Goal: Task Accomplishment & Management: Manage account settings

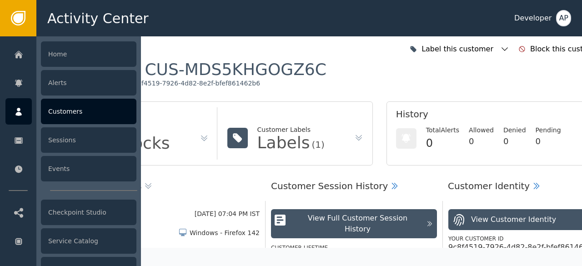
click at [45, 116] on div "Customers" at bounding box center [88, 111] width 95 height 25
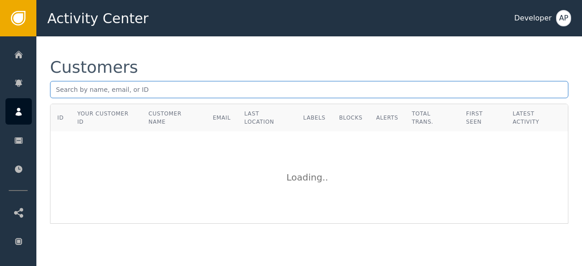
click at [62, 92] on input "text" at bounding box center [309, 89] width 518 height 17
paste input "[PERSON_NAME][EMAIL_ADDRESS][DOMAIN_NAME]"
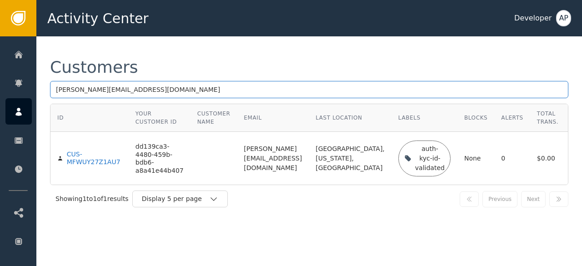
click at [182, 89] on input "[PERSON_NAME][EMAIL_ADDRESS][DOMAIN_NAME]" at bounding box center [309, 89] width 518 height 17
type input "s"
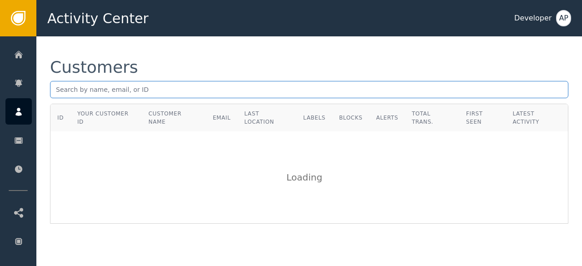
paste input "[PERSON_NAME][EMAIL_ADDRESS]"
click at [190, 92] on input "[PERSON_NAME][EMAIL_ADDRESS]" at bounding box center [309, 89] width 518 height 17
type input "D"
paste input "[EMAIL_ADDRESS][DOMAIN_NAME]"
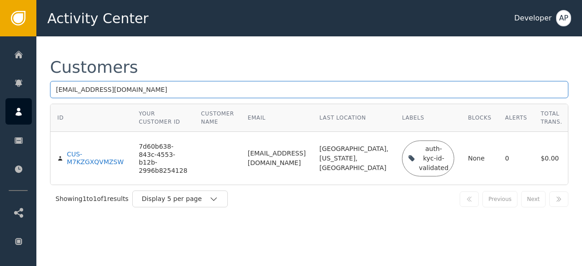
click at [124, 86] on input "[EMAIL_ADDRESS][DOMAIN_NAME]" at bounding box center [309, 89] width 518 height 17
type input "d"
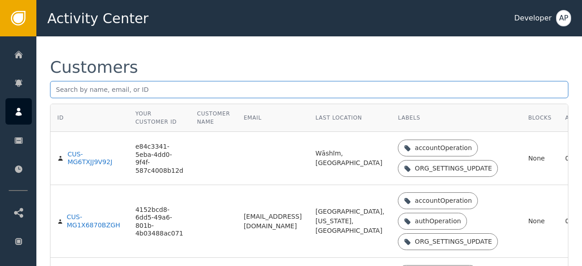
paste input "[EMAIL_ADDRESS]"
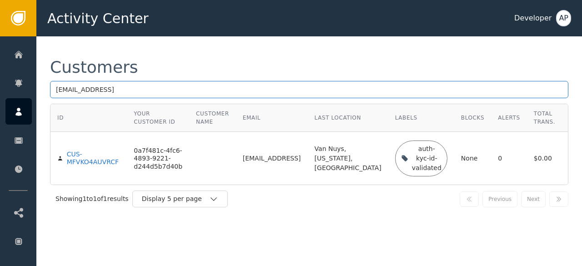
click at [163, 92] on input "[EMAIL_ADDRESS]" at bounding box center [309, 89] width 518 height 17
type input "z"
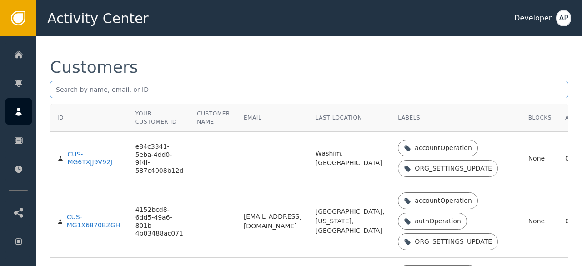
paste input "[EMAIL_ADDRESS][DOMAIN_NAME]"
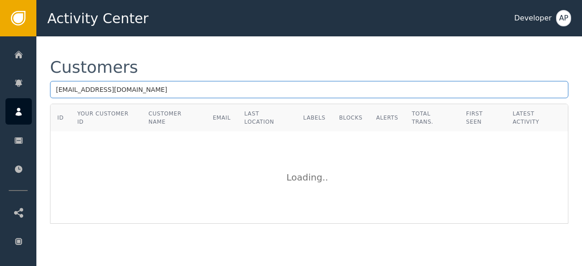
type input "[EMAIL_ADDRESS][DOMAIN_NAME]"
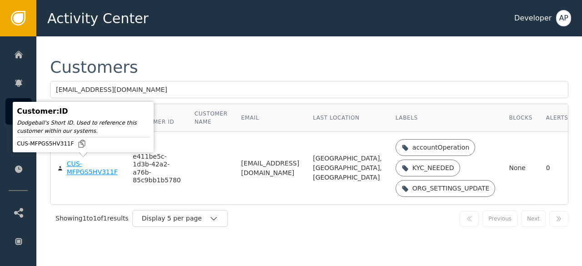
click at [78, 167] on div "CUS-MFPGS5HV311F" at bounding box center [93, 168] width 52 height 16
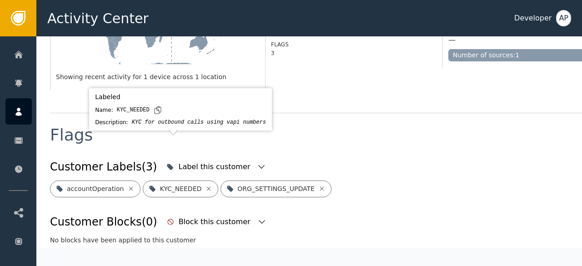
scroll to position [310, 0]
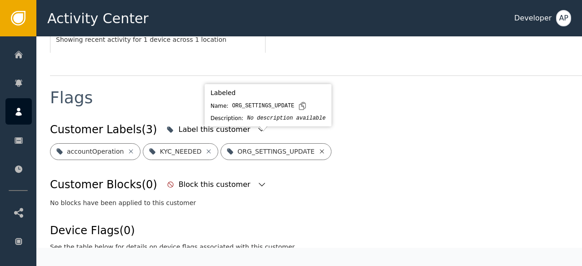
click at [318, 148] on icon at bounding box center [321, 151] width 7 height 7
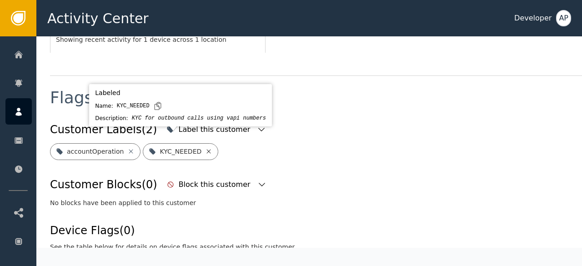
click at [205, 148] on icon at bounding box center [208, 151] width 7 height 7
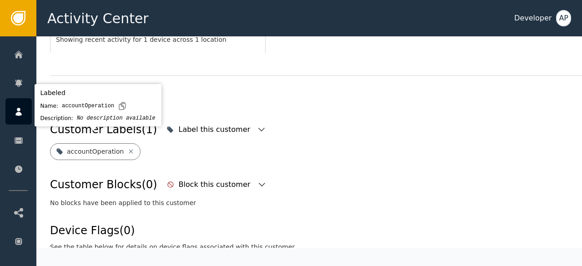
click at [127, 148] on icon at bounding box center [130, 151] width 7 height 7
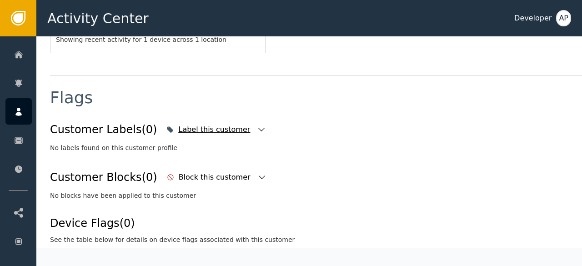
click at [257, 125] on icon "button" at bounding box center [261, 129] width 9 height 9
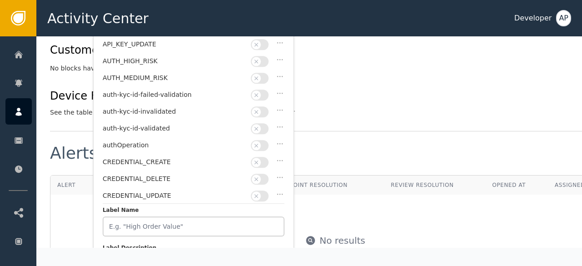
scroll to position [30, 0]
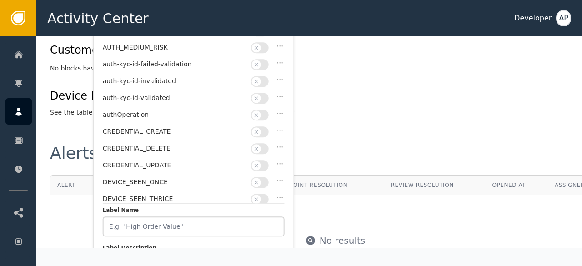
click at [262, 93] on button "button" at bounding box center [260, 98] width 18 height 11
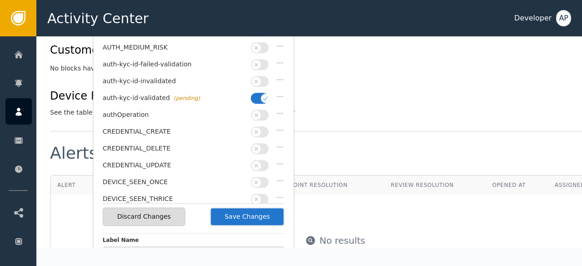
scroll to position [473, 0]
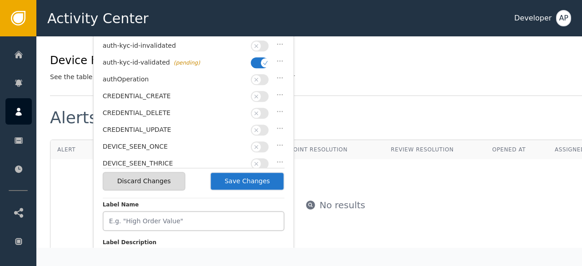
click at [243, 174] on button "Save Changes" at bounding box center [247, 181] width 75 height 19
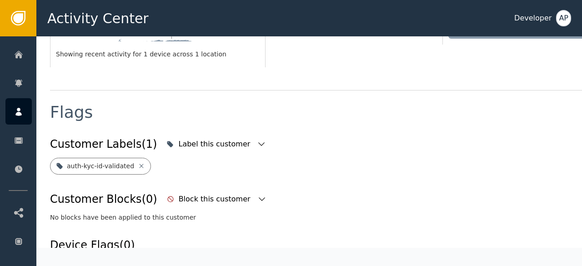
scroll to position [291, 0]
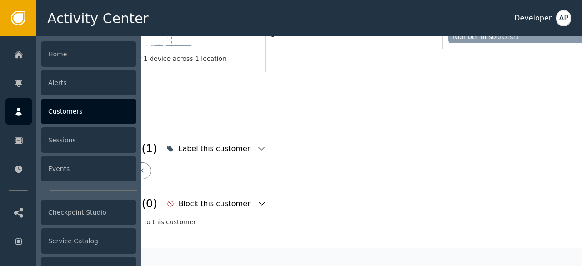
click at [52, 105] on div "Customers" at bounding box center [88, 111] width 95 height 25
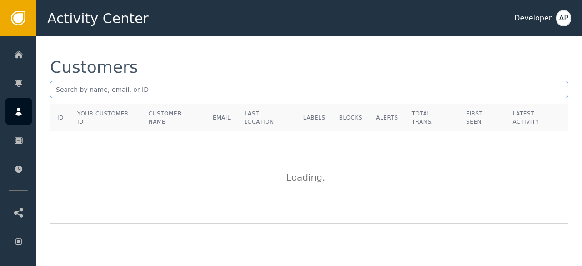
click at [53, 92] on input "text" at bounding box center [309, 89] width 518 height 17
paste input "[EMAIL_ADDRESS][DOMAIN_NAME]"
type input "[EMAIL_ADDRESS][DOMAIN_NAME]"
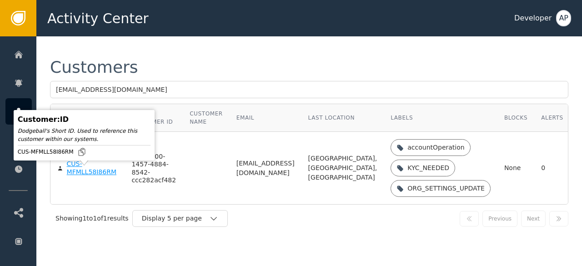
click at [83, 176] on div "CUS-MFMLL58I86RM" at bounding box center [92, 168] width 51 height 16
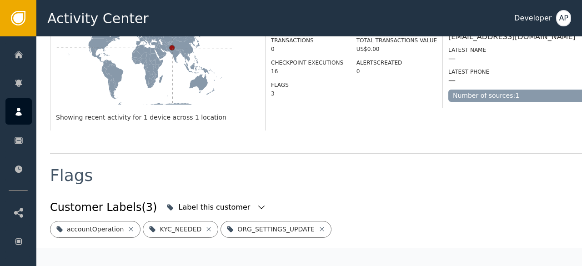
scroll to position [265, 0]
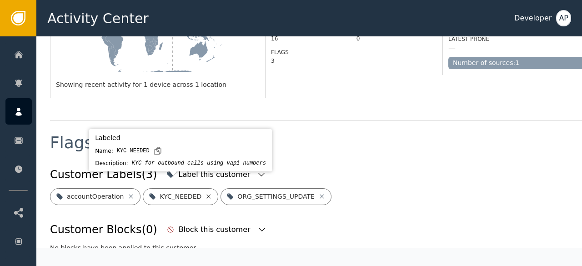
click at [205, 193] on icon at bounding box center [208, 196] width 7 height 7
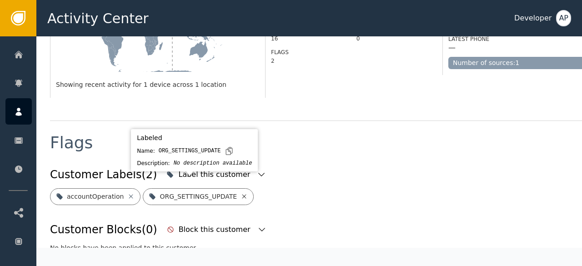
click at [241, 193] on icon at bounding box center [244, 196] width 7 height 7
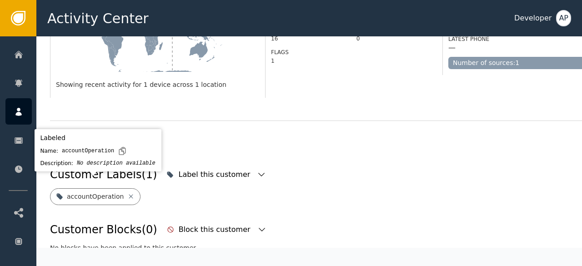
click at [127, 193] on icon at bounding box center [130, 196] width 7 height 7
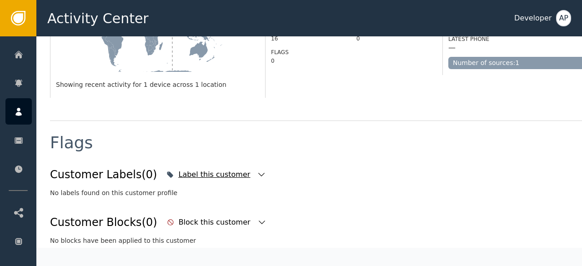
click at [257, 170] on icon "button" at bounding box center [261, 174] width 9 height 9
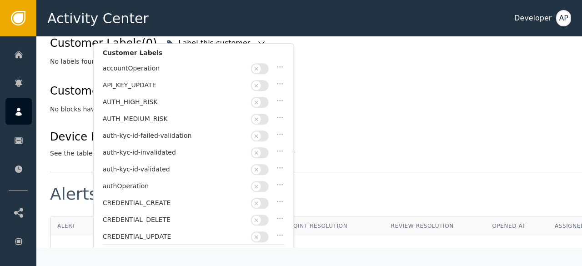
scroll to position [397, 0]
click at [266, 165] on button "button" at bounding box center [260, 169] width 18 height 11
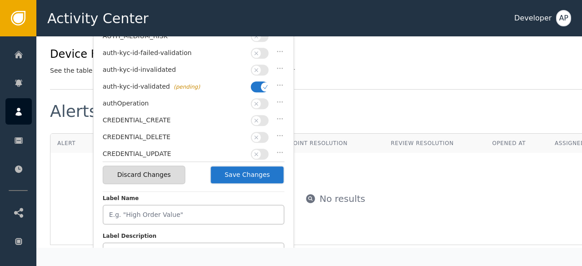
scroll to position [480, 0]
click at [260, 171] on button "Save Changes" at bounding box center [247, 174] width 75 height 19
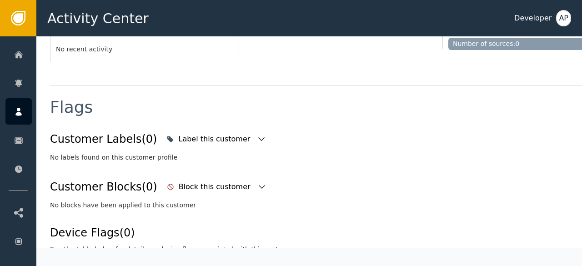
scroll to position [291, 0]
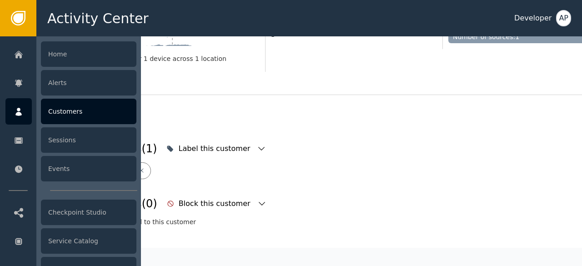
click at [58, 109] on div "Customers" at bounding box center [88, 111] width 95 height 25
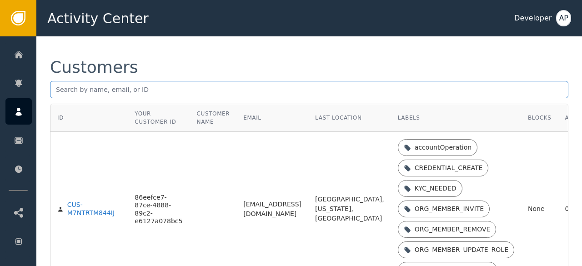
click at [63, 94] on input "text" at bounding box center [309, 89] width 518 height 17
paste input "[PERSON_NAME][EMAIL_ADDRESS][DOMAIN_NAME]"
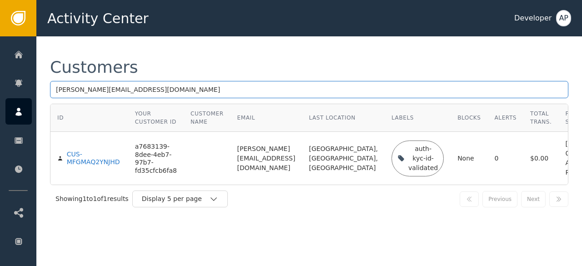
click at [124, 88] on input "[PERSON_NAME][EMAIL_ADDRESS][DOMAIN_NAME]" at bounding box center [309, 89] width 518 height 17
type input "m"
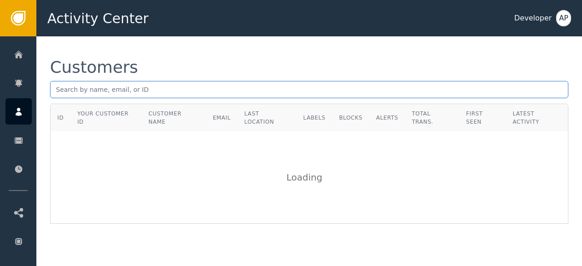
paste input "[EMAIL_ADDRESS][DOMAIN_NAME]"
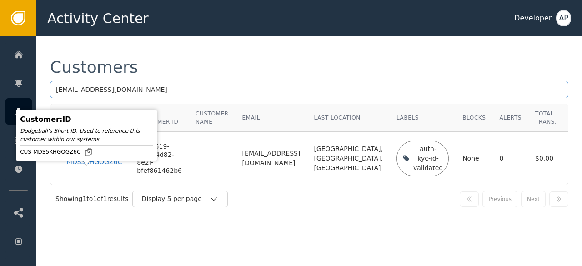
type input "[EMAIL_ADDRESS][DOMAIN_NAME]"
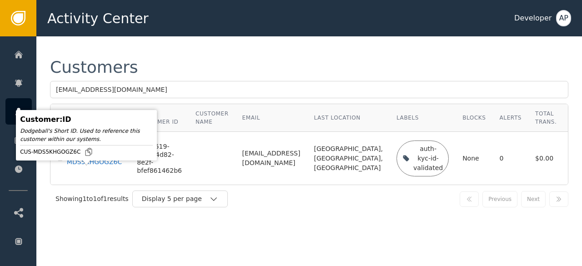
click at [86, 166] on div "CUS-MDS5KHGOGZ6C" at bounding box center [95, 159] width 57 height 16
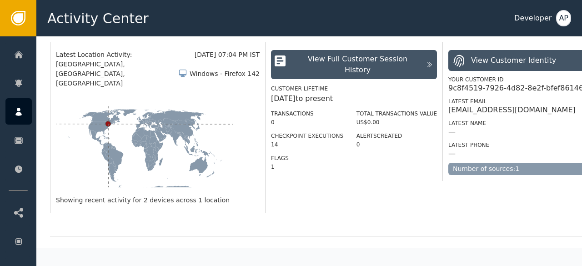
scroll to position [156, 0]
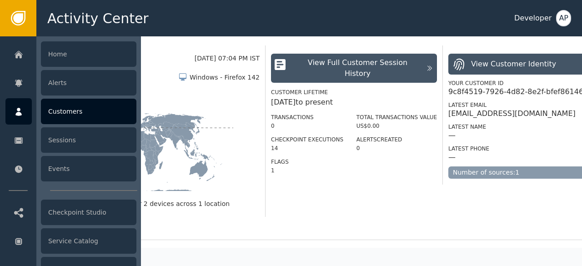
click at [64, 107] on div "Customers" at bounding box center [88, 111] width 95 height 25
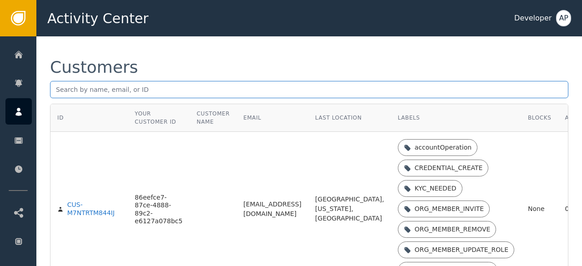
click at [62, 92] on input "text" at bounding box center [309, 89] width 518 height 17
paste input "[PERSON_NAME][EMAIL_ADDRESS][PERSON_NAME][DOMAIN_NAME]"
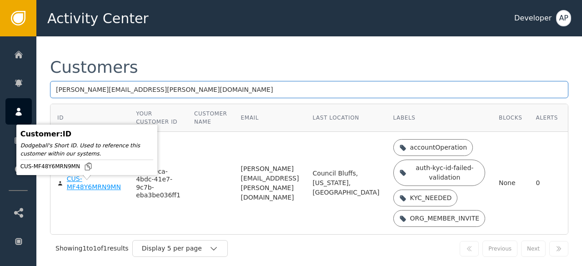
type input "[PERSON_NAME][EMAIL_ADDRESS][PERSON_NAME][DOMAIN_NAME]"
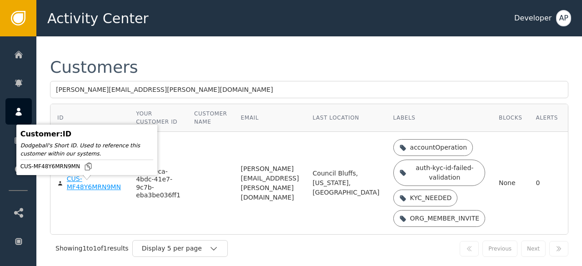
click at [77, 186] on div "CUS-MF48Y6MRN9MN" at bounding box center [94, 183] width 55 height 16
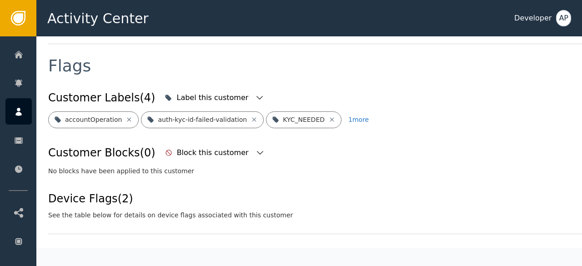
scroll to position [333, 2]
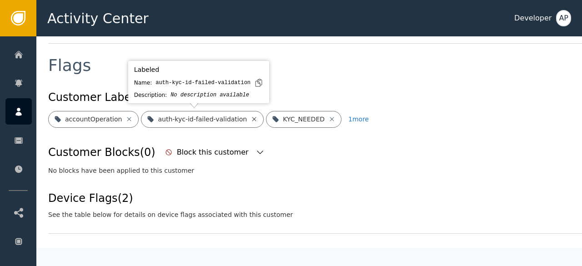
click at [251, 116] on icon at bounding box center [254, 118] width 7 height 7
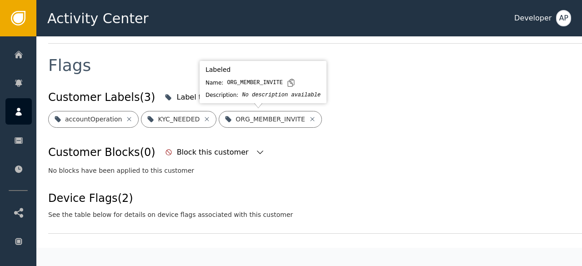
click at [302, 120] on div "ORG_MEMBER_INVITE" at bounding box center [270, 119] width 103 height 17
click at [309, 119] on icon at bounding box center [312, 118] width 7 height 7
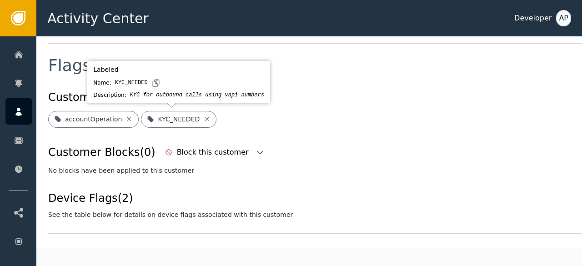
click at [203, 118] on icon at bounding box center [206, 118] width 7 height 7
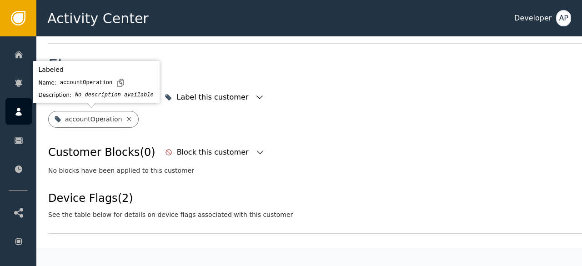
click at [126, 121] on icon at bounding box center [128, 118] width 7 height 7
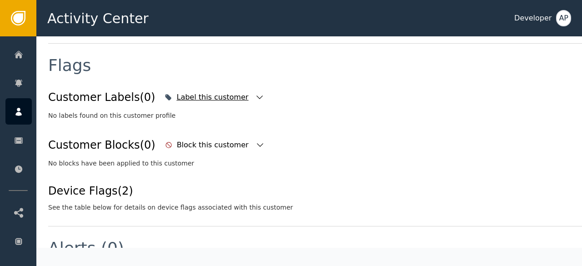
click at [255, 100] on icon "button" at bounding box center [259, 97] width 9 height 9
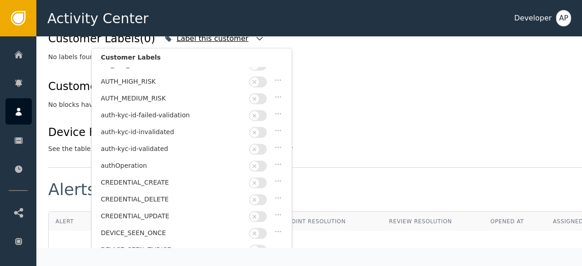
scroll to position [25, 0]
click at [262, 143] on button "button" at bounding box center [258, 148] width 18 height 11
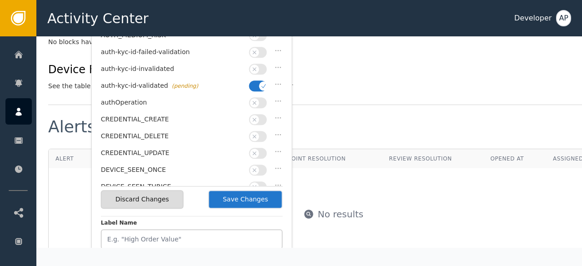
scroll to position [455, 2]
click at [242, 192] on button "Save Changes" at bounding box center [245, 199] width 75 height 19
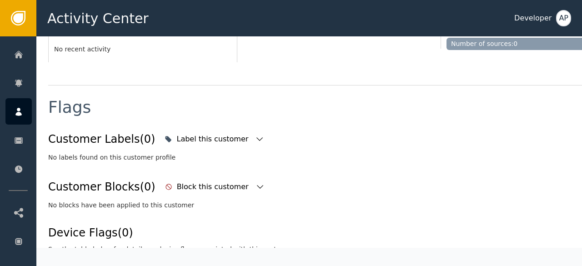
scroll to position [291, 2]
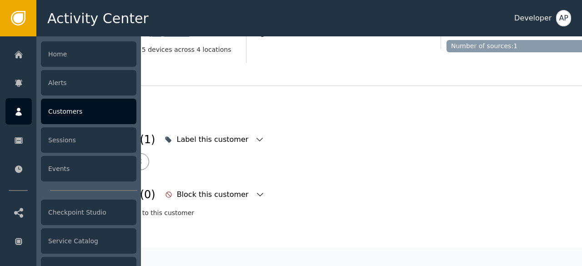
click at [46, 107] on div "Customers" at bounding box center [88, 111] width 95 height 25
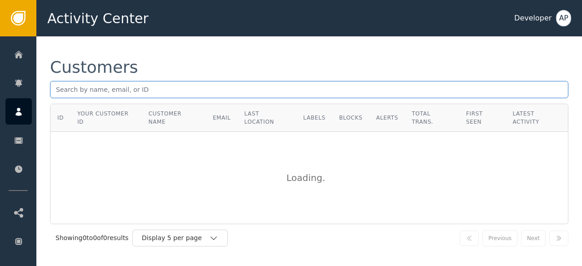
click at [56, 90] on input "text" at bounding box center [309, 89] width 518 height 17
paste input "[EMAIL_ADDRESS][DOMAIN_NAME]"
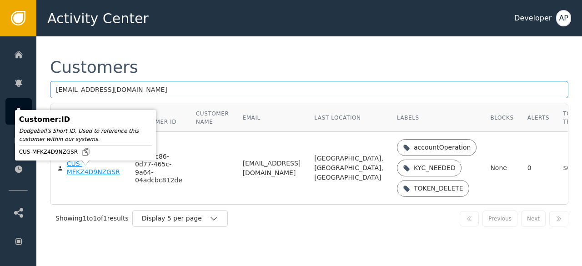
type input "[EMAIL_ADDRESS][DOMAIN_NAME]"
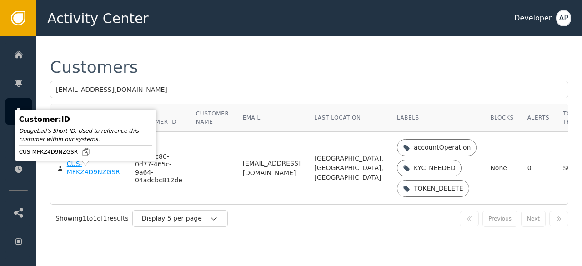
click at [72, 176] on div "CUS-MFKZ4D9NZGSR" at bounding box center [94, 168] width 55 height 16
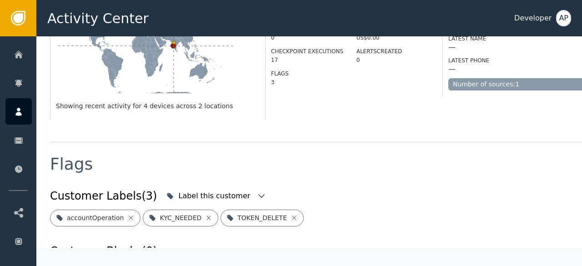
scroll to position [258, 0]
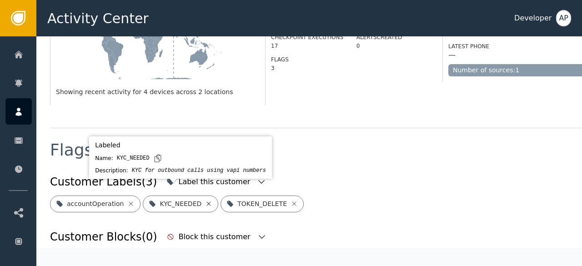
click at [207, 201] on icon at bounding box center [209, 203] width 4 height 4
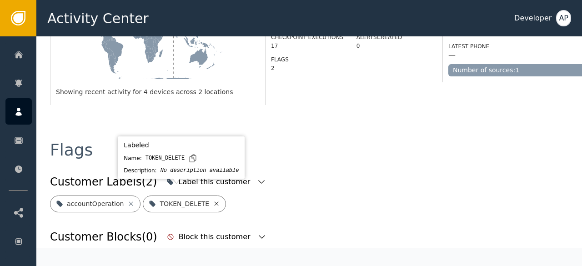
click at [213, 200] on icon at bounding box center [216, 203] width 7 height 7
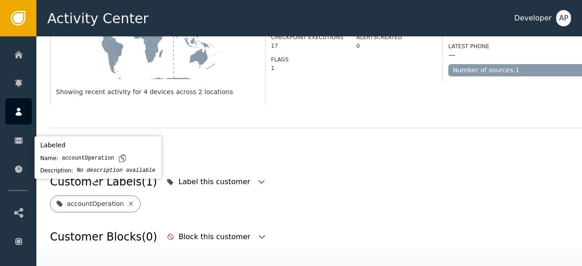
click at [129, 201] on icon at bounding box center [131, 203] width 4 height 4
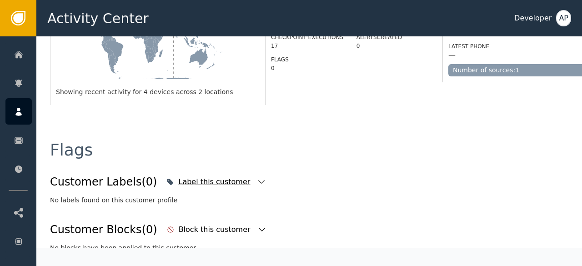
click at [257, 177] on icon "button" at bounding box center [261, 181] width 9 height 9
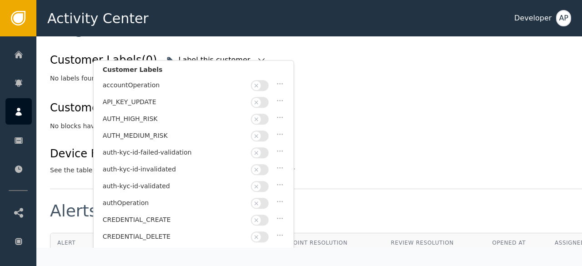
scroll to position [14, 0]
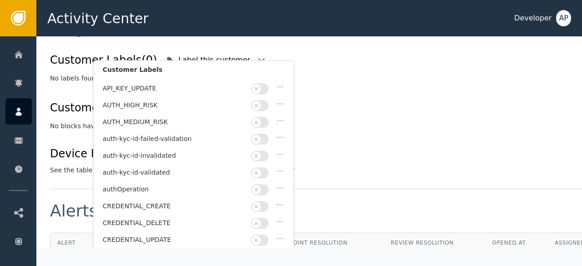
click at [263, 168] on button "button" at bounding box center [260, 172] width 18 height 11
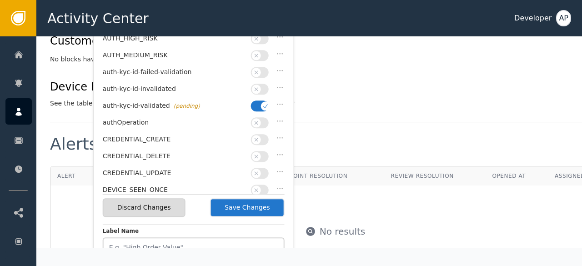
click at [240, 212] on button "Save Changes" at bounding box center [247, 207] width 75 height 19
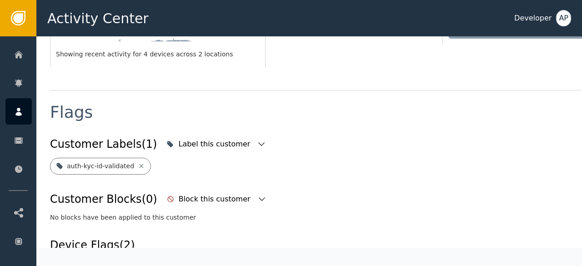
scroll to position [291, 0]
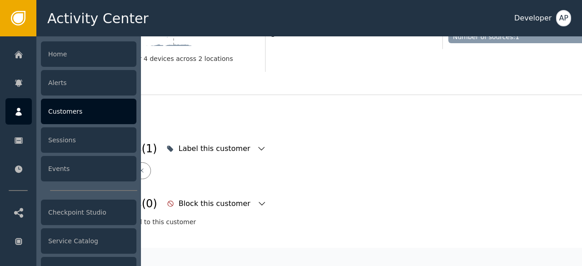
click at [65, 111] on div "Customers" at bounding box center [88, 111] width 95 height 25
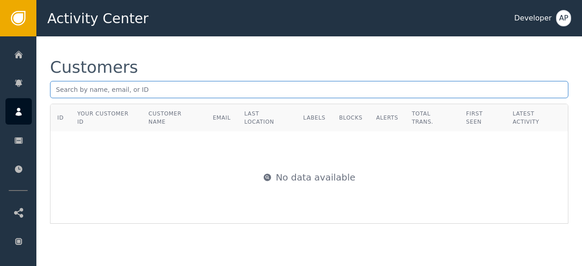
click at [59, 92] on input "text" at bounding box center [309, 89] width 518 height 17
paste input "[PERSON_NAME][EMAIL_ADDRESS][DOMAIN_NAME]"
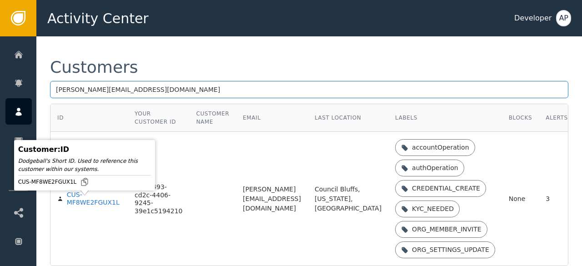
type input "[PERSON_NAME][EMAIL_ADDRESS][DOMAIN_NAME]"
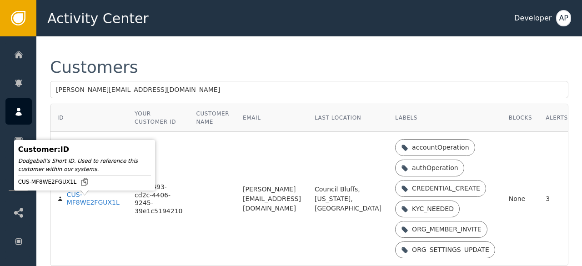
click at [75, 207] on div "CUS-MF8WE2FGUX1L" at bounding box center [94, 199] width 54 height 16
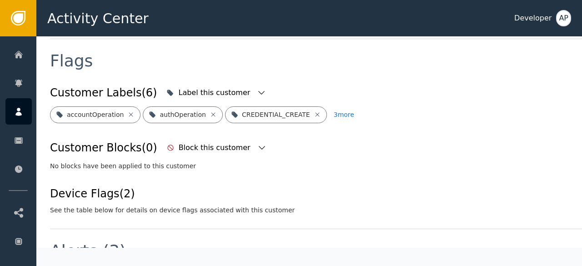
scroll to position [347, 0]
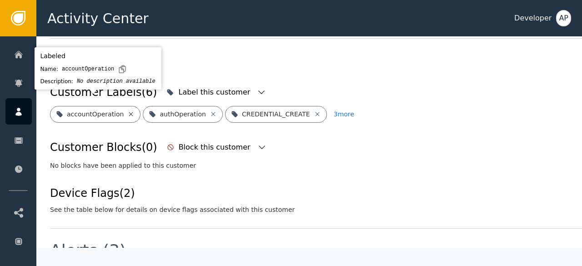
click at [127, 110] on icon at bounding box center [130, 113] width 7 height 7
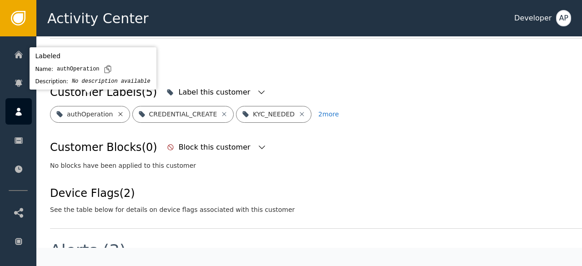
click at [117, 110] on icon at bounding box center [120, 113] width 7 height 7
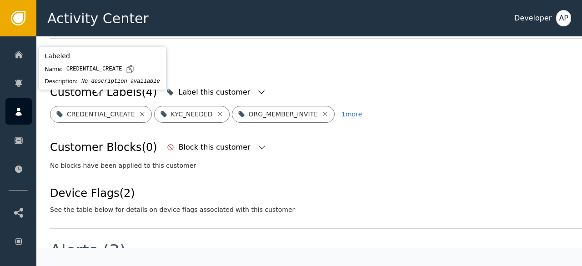
click at [139, 110] on icon at bounding box center [142, 113] width 7 height 7
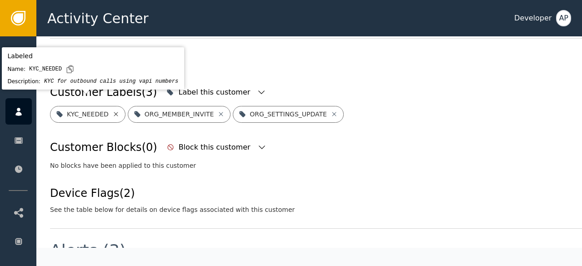
click at [115, 110] on icon at bounding box center [115, 113] width 7 height 7
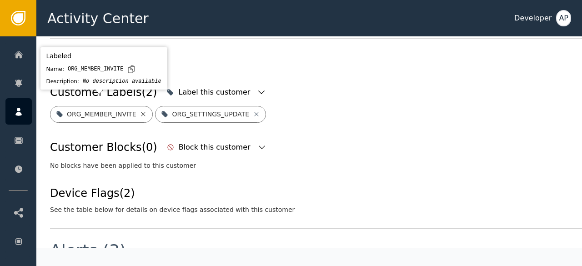
click at [140, 110] on icon at bounding box center [143, 113] width 7 height 7
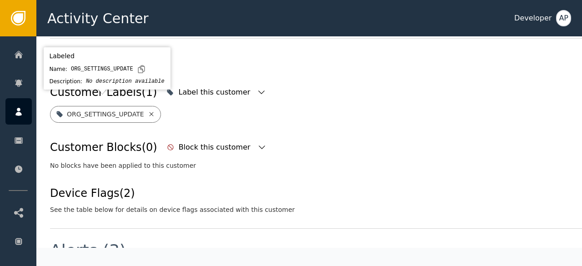
click at [148, 110] on icon at bounding box center [151, 113] width 7 height 7
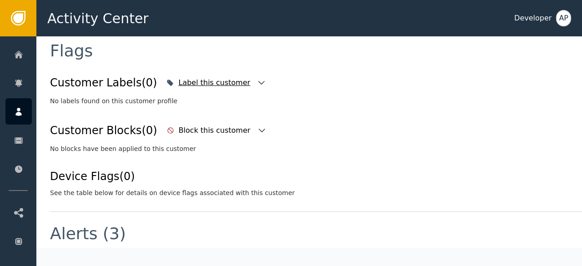
click at [218, 84] on div "Label this customer" at bounding box center [215, 82] width 74 height 11
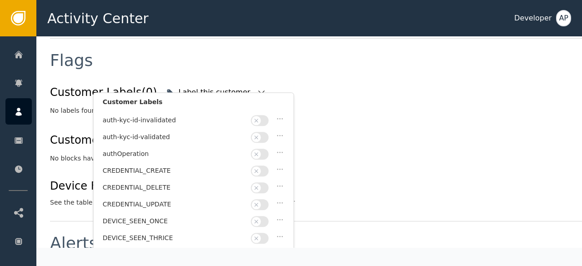
scroll to position [81, 0]
click at [263, 132] on button "button" at bounding box center [260, 137] width 18 height 11
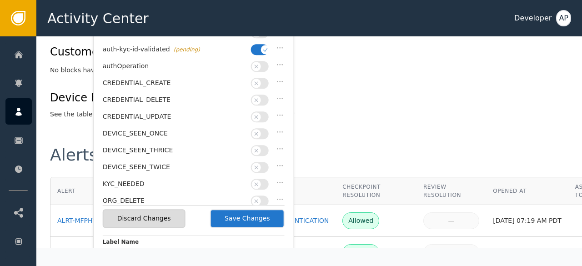
scroll to position [437, 0]
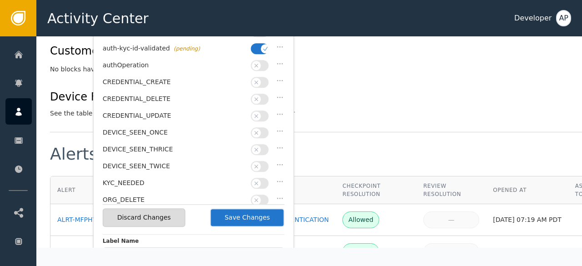
click at [248, 217] on button "Save Changes" at bounding box center [247, 217] width 75 height 19
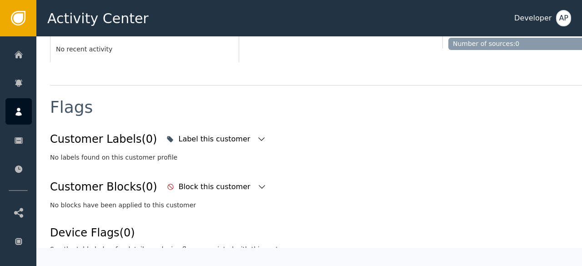
scroll to position [291, 0]
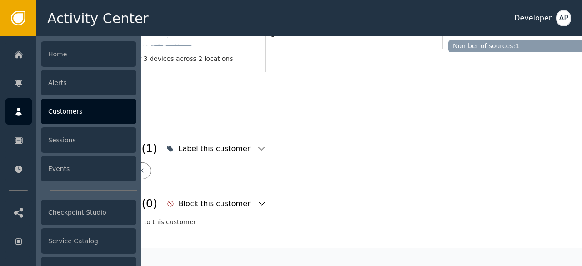
click at [66, 114] on div "Customers" at bounding box center [88, 111] width 95 height 25
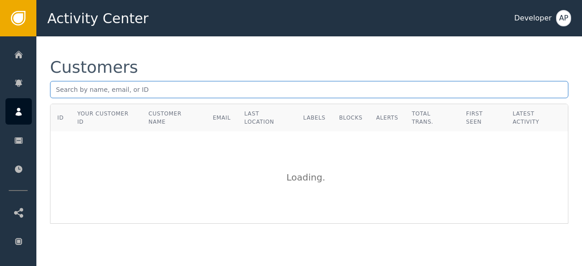
click at [67, 95] on input "text" at bounding box center [309, 89] width 518 height 17
paste input "[EMAIL_ADDRESS][DOMAIN_NAME]"
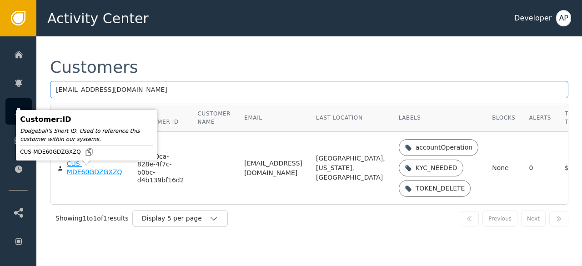
type input "[EMAIL_ADDRESS][DOMAIN_NAME]"
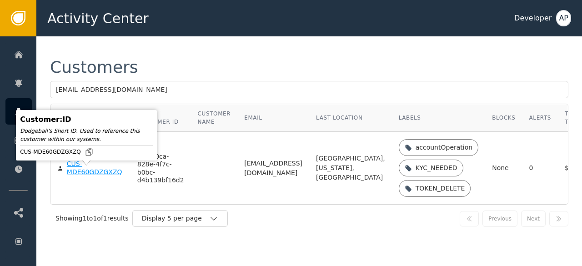
click at [74, 176] on div "CUS-MDE60GDZGXZQ" at bounding box center [95, 168] width 57 height 16
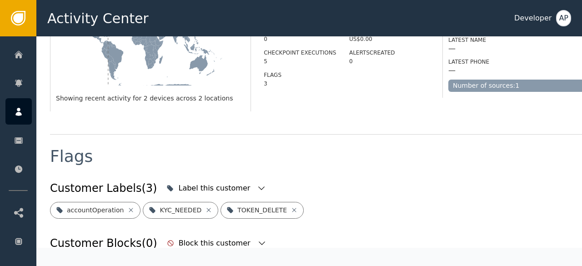
scroll to position [243, 0]
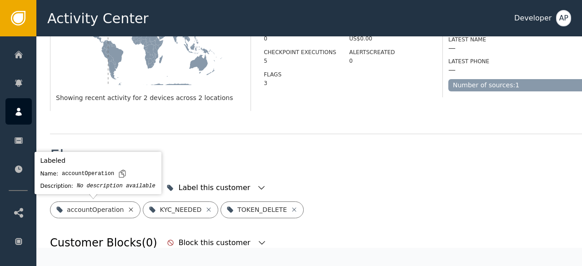
click at [127, 210] on icon at bounding box center [130, 209] width 7 height 7
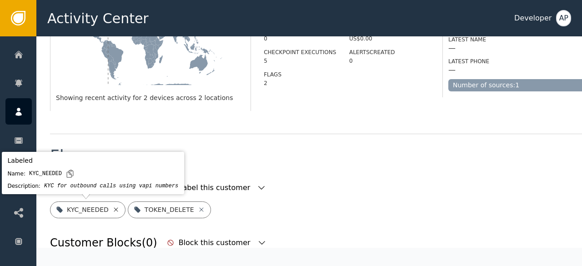
click at [112, 211] on icon at bounding box center [115, 209] width 7 height 7
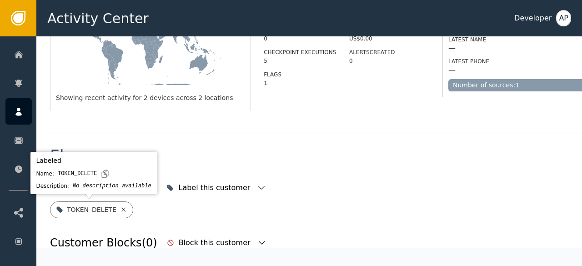
click at [121, 211] on icon at bounding box center [123, 209] width 4 height 4
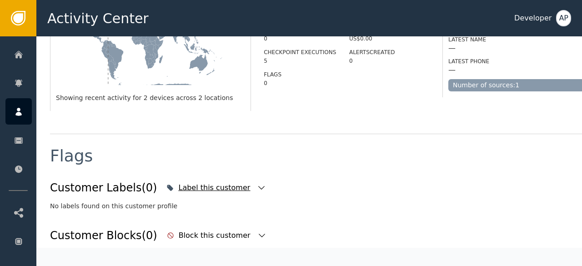
click at [257, 186] on icon "button" at bounding box center [261, 187] width 9 height 9
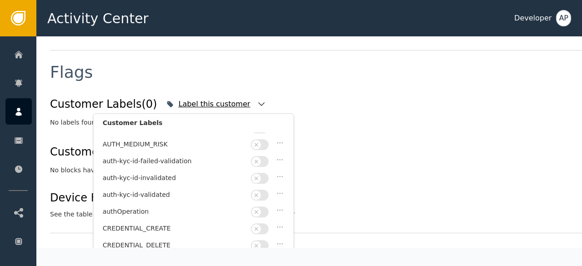
scroll to position [45, 0]
click at [265, 190] on button "button" at bounding box center [260, 194] width 18 height 11
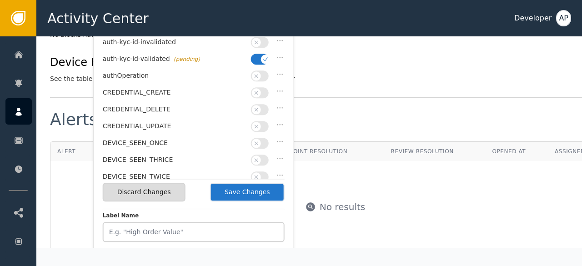
scroll to position [462, 0]
click at [255, 186] on button "Save Changes" at bounding box center [247, 191] width 75 height 19
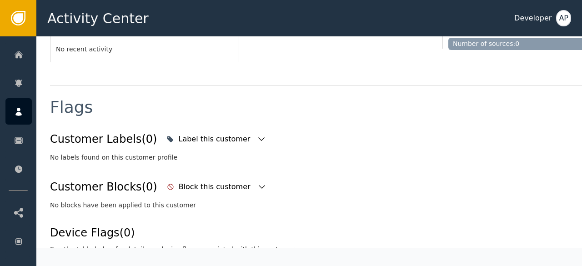
scroll to position [291, 0]
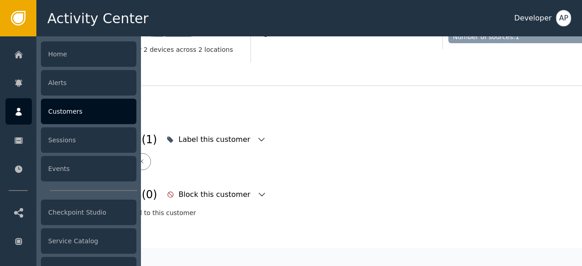
click at [65, 110] on div "Customers" at bounding box center [88, 111] width 95 height 25
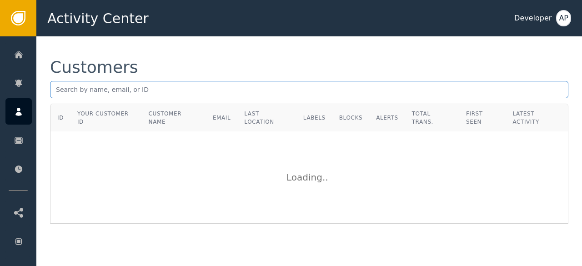
click at [59, 90] on input "text" at bounding box center [309, 89] width 518 height 17
paste input "[EMAIL_ADDRESS][DOMAIN_NAME]"
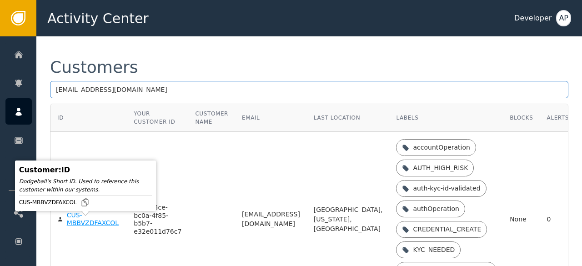
type input "[EMAIL_ADDRESS][DOMAIN_NAME]"
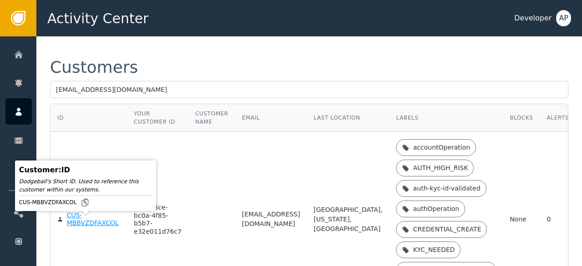
click at [78, 223] on div "CUS-MBBVZDFAXCOL" at bounding box center [94, 219] width 54 height 16
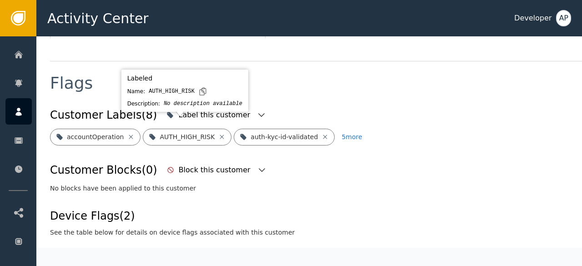
scroll to position [325, 0]
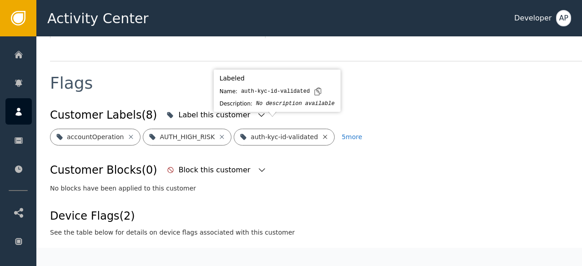
click at [321, 133] on icon at bounding box center [324, 136] width 7 height 7
click at [302, 135] on icon at bounding box center [304, 137] width 4 height 4
click at [308, 129] on div "CREDENTIAL_CREATE" at bounding box center [285, 137] width 102 height 17
click at [322, 133] on icon at bounding box center [325, 136] width 7 height 7
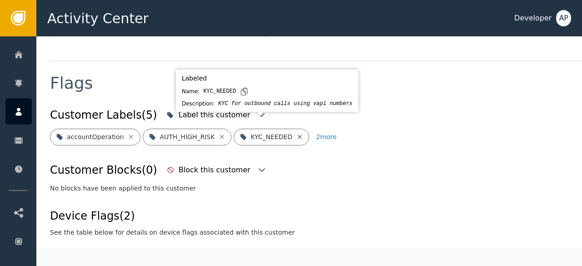
click at [298, 135] on icon at bounding box center [300, 137] width 4 height 4
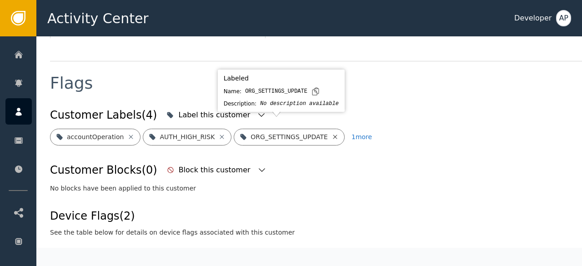
click at [331, 133] on icon at bounding box center [334, 136] width 7 height 7
click at [330, 133] on icon at bounding box center [333, 136] width 7 height 7
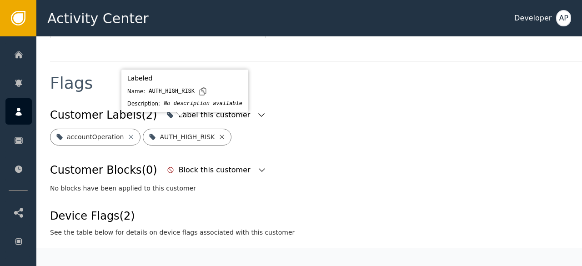
click at [218, 133] on icon at bounding box center [221, 136] width 7 height 7
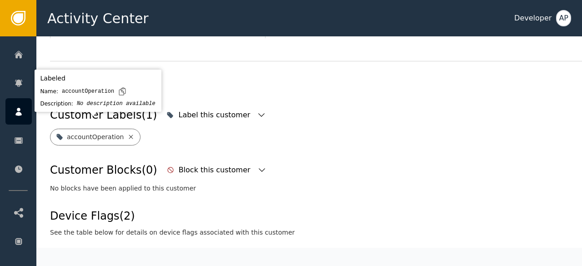
click at [127, 133] on icon at bounding box center [130, 136] width 7 height 7
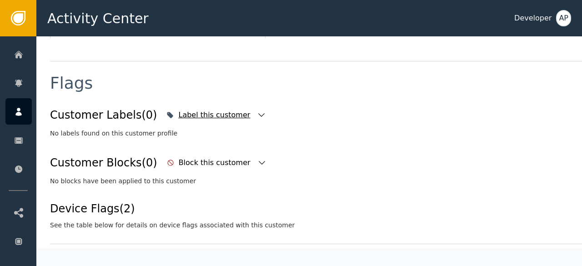
click at [257, 110] on icon "button" at bounding box center [261, 114] width 9 height 9
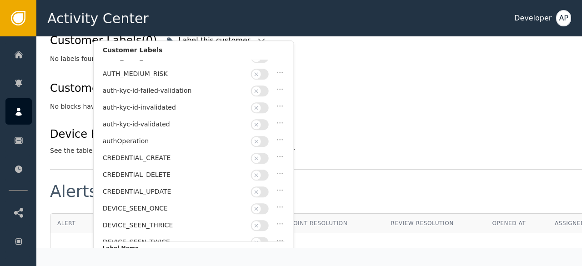
scroll to position [61, 0]
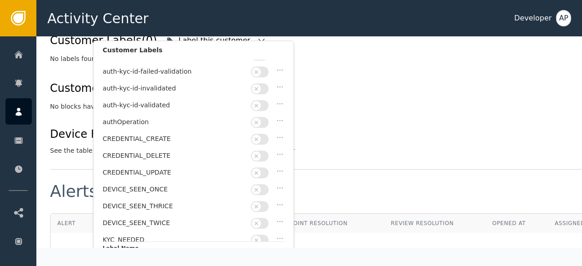
click at [268, 100] on div at bounding box center [261, 105] width 20 height 11
click at [264, 100] on button "button" at bounding box center [260, 105] width 18 height 11
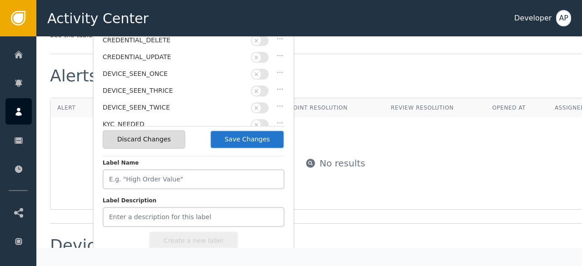
click at [246, 135] on button "Save Changes" at bounding box center [247, 139] width 75 height 19
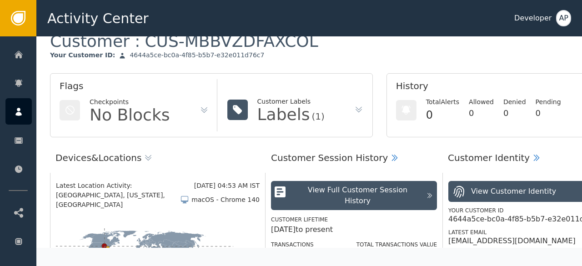
scroll to position [28, 0]
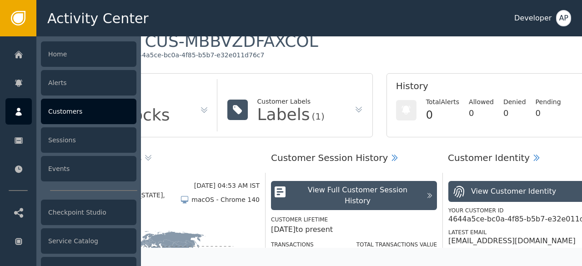
click at [59, 106] on div "Customers" at bounding box center [88, 111] width 95 height 25
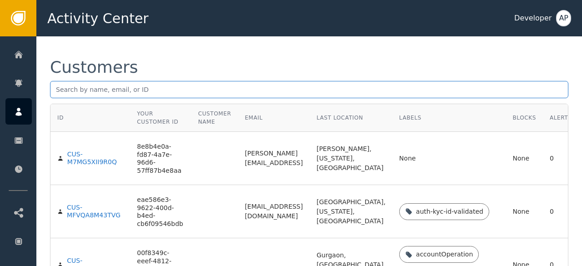
click at [59, 89] on input "text" at bounding box center [309, 89] width 518 height 17
paste input "[DOMAIN_NAME][EMAIL_ADDRESS][DOMAIN_NAME]"
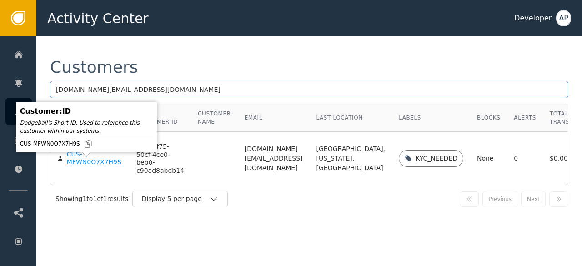
type input "[DOMAIN_NAME][EMAIL_ADDRESS][DOMAIN_NAME]"
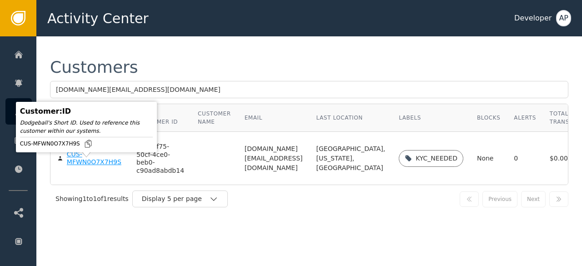
click at [77, 166] on div "CUS-MFWN0O7X7H9S" at bounding box center [95, 159] width 56 height 16
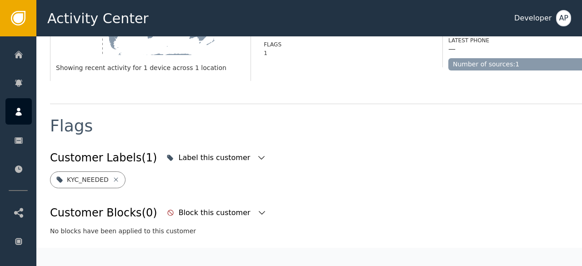
scroll to position [284, 0]
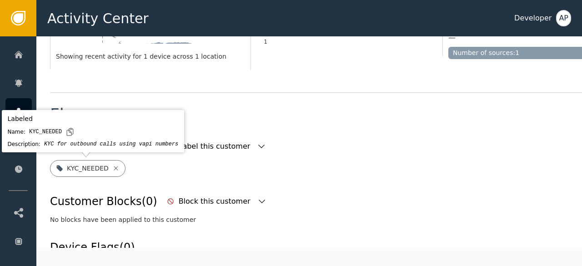
click at [114, 170] on icon at bounding box center [115, 168] width 7 height 7
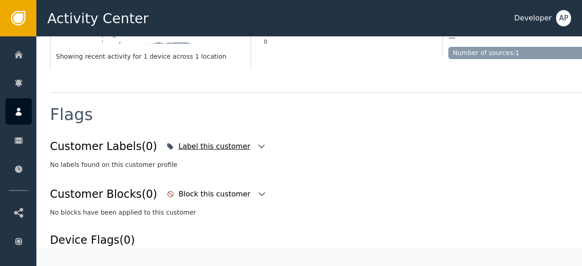
click at [257, 147] on icon "button" at bounding box center [261, 146] width 9 height 9
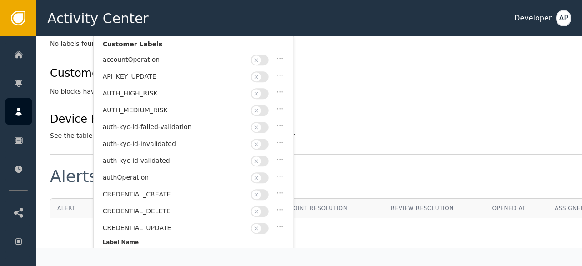
scroll to position [406, 0]
click at [266, 155] on button "button" at bounding box center [260, 160] width 18 height 11
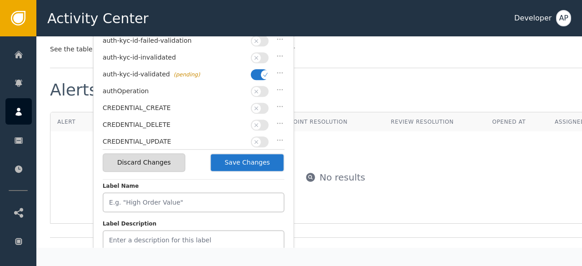
scroll to position [492, 0]
click at [238, 163] on button "Save Changes" at bounding box center [247, 162] width 75 height 19
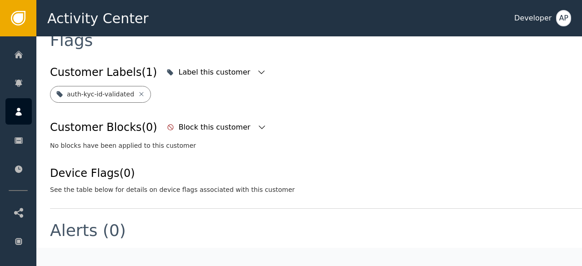
scroll to position [0, 0]
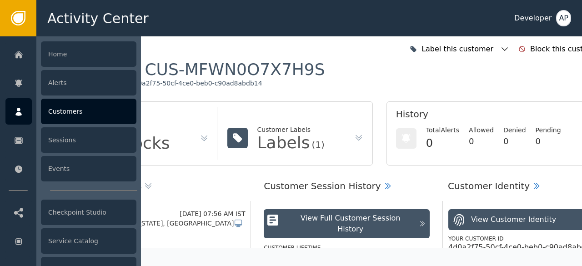
click at [62, 102] on div "Customers" at bounding box center [88, 111] width 95 height 25
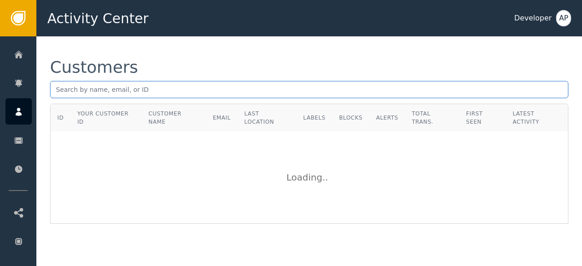
click at [73, 90] on input "text" at bounding box center [309, 89] width 518 height 17
paste input "[EMAIL_ADDRESS][DOMAIN_NAME]"
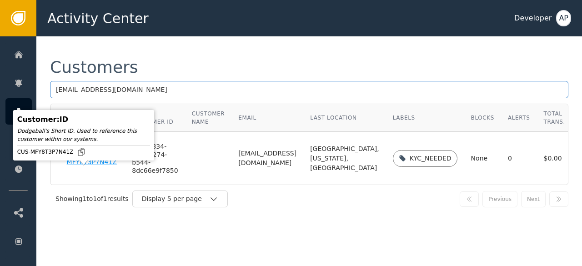
type input "[EMAIL_ADDRESS][DOMAIN_NAME]"
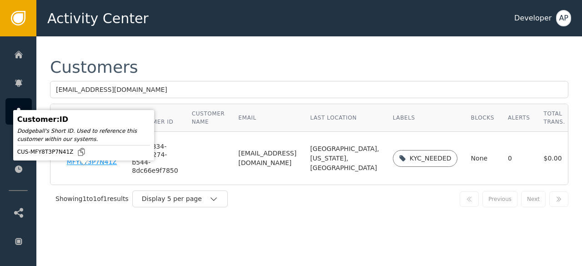
click at [72, 166] on div "CUS-MFY8T3P7N41Z" at bounding box center [93, 159] width 52 height 16
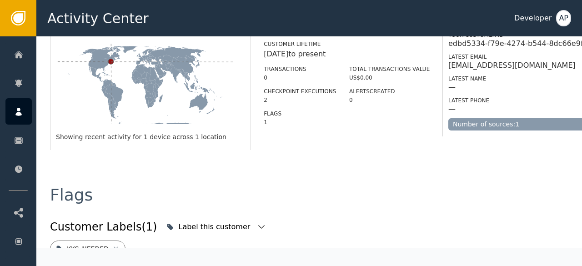
scroll to position [266, 0]
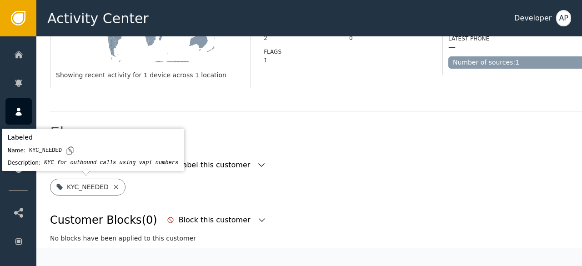
click at [113, 186] on icon at bounding box center [115, 186] width 7 height 7
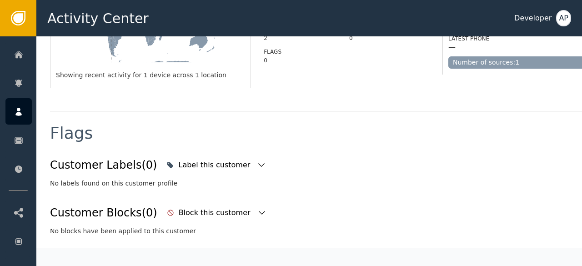
click at [257, 161] on icon "button" at bounding box center [261, 165] width 9 height 9
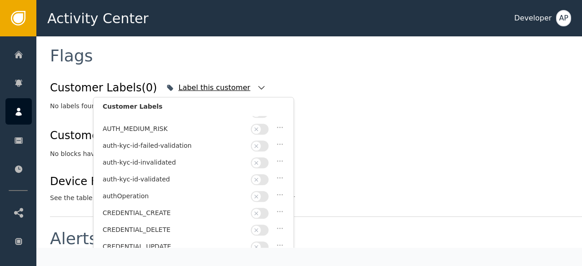
scroll to position [50, 0]
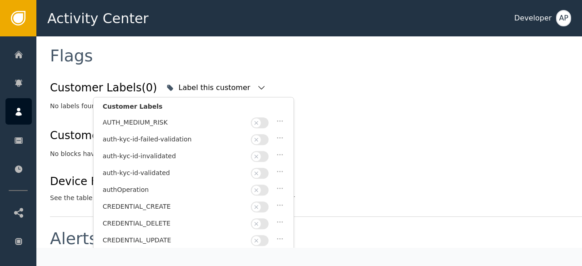
click at [265, 169] on button "button" at bounding box center [260, 173] width 18 height 11
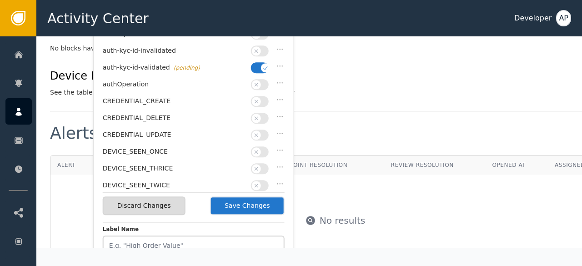
click at [242, 207] on button "Save Changes" at bounding box center [247, 205] width 75 height 19
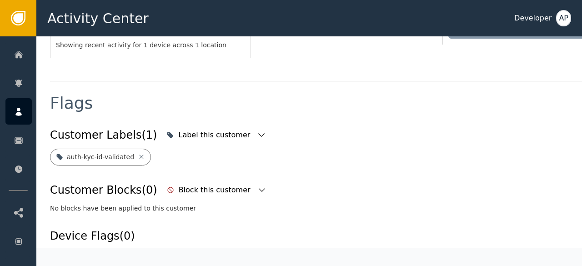
scroll to position [291, 0]
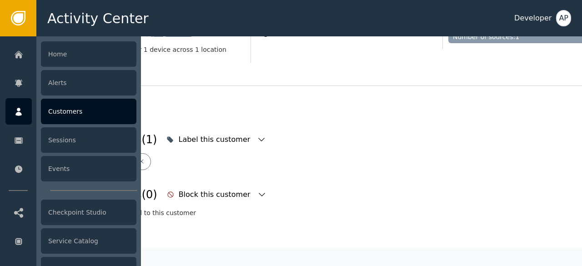
click at [61, 112] on div "Customers" at bounding box center [88, 111] width 95 height 25
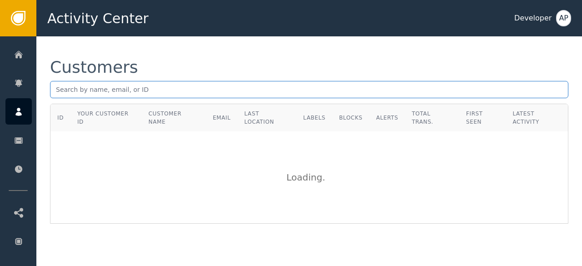
click at [62, 87] on input "text" at bounding box center [309, 89] width 518 height 17
paste input "[EMAIL_ADDRESS][DOMAIN_NAME]"
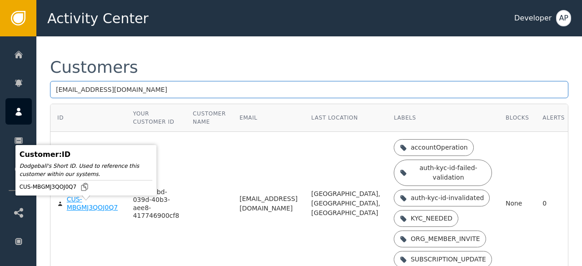
type input "[EMAIL_ADDRESS][DOMAIN_NAME]"
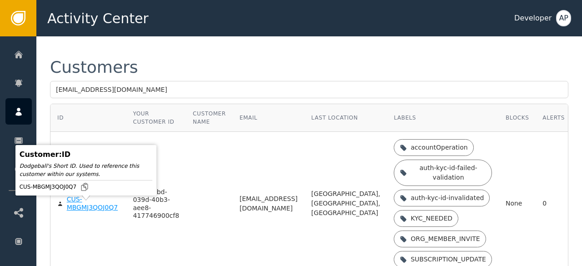
click at [75, 209] on div "CUS-MBGMJ3QOJ0Q7" at bounding box center [93, 204] width 53 height 16
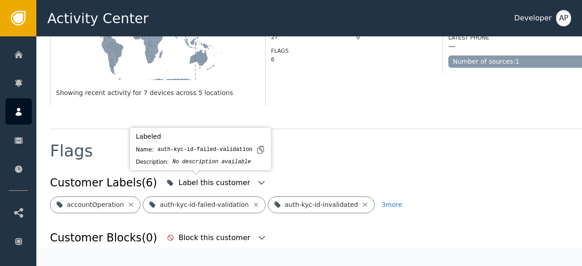
scroll to position [267, 0]
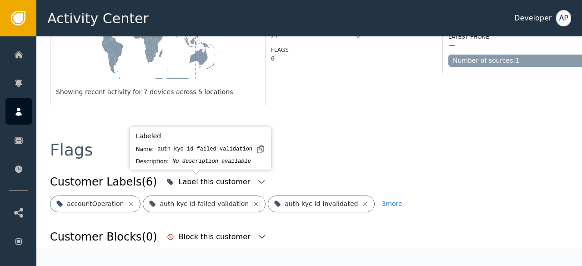
click at [252, 200] on icon at bounding box center [255, 203] width 7 height 7
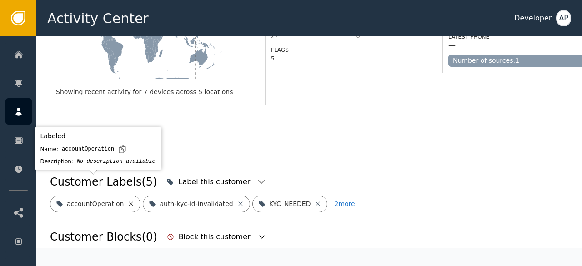
click at [129, 201] on icon at bounding box center [131, 203] width 4 height 4
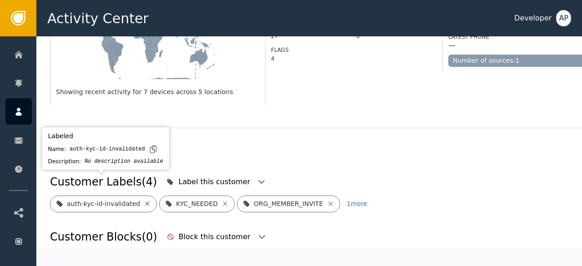
click at [146, 201] on icon at bounding box center [148, 203] width 4 height 4
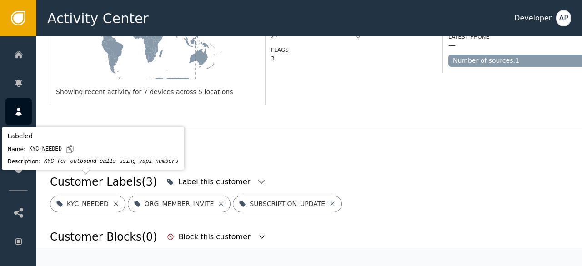
click at [112, 200] on icon at bounding box center [115, 203] width 7 height 7
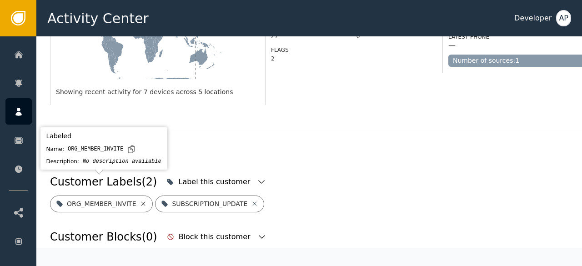
click at [140, 200] on icon at bounding box center [143, 203] width 7 height 7
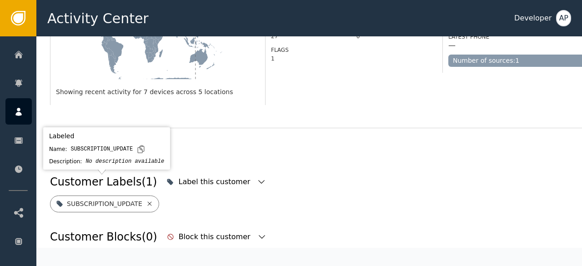
click at [146, 200] on icon at bounding box center [149, 203] width 7 height 7
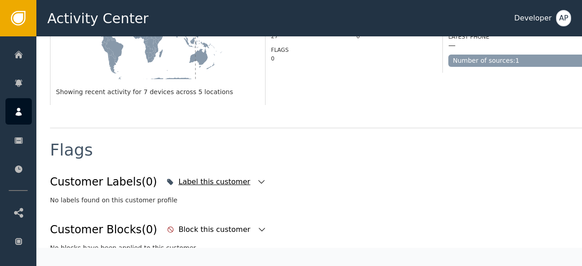
click at [257, 177] on icon "button" at bounding box center [261, 181] width 9 height 9
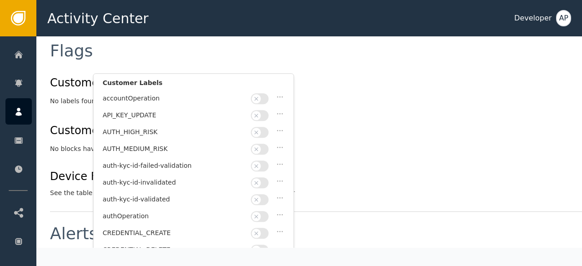
scroll to position [368, 0]
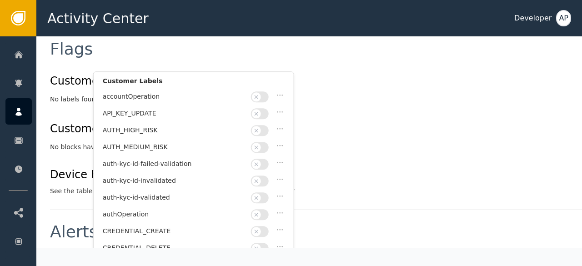
click at [266, 194] on button "button" at bounding box center [260, 197] width 18 height 11
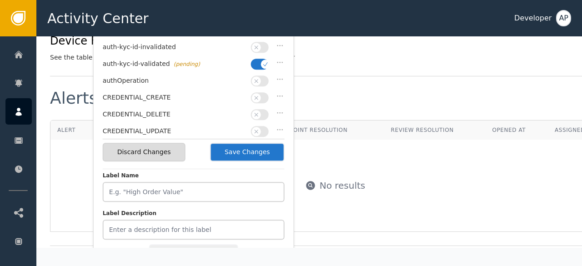
scroll to position [502, 0]
click at [266, 151] on button "Save Changes" at bounding box center [247, 152] width 75 height 19
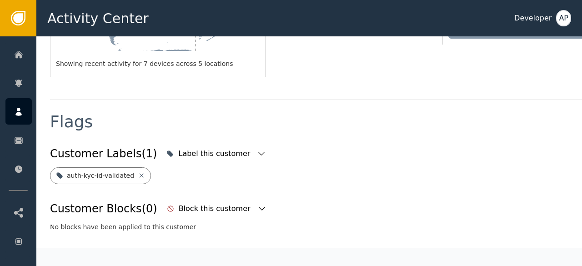
scroll to position [291, 0]
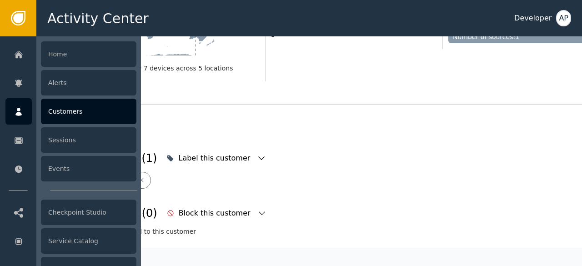
click at [77, 108] on div "Customers" at bounding box center [88, 111] width 95 height 25
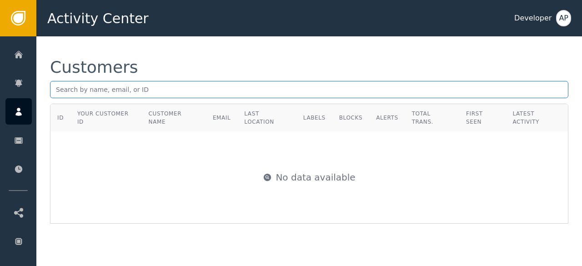
click at [71, 84] on input "text" at bounding box center [309, 89] width 518 height 17
paste input "[EMAIL_ADDRESS][DOMAIN_NAME]"
type input "[EMAIL_ADDRESS][DOMAIN_NAME]"
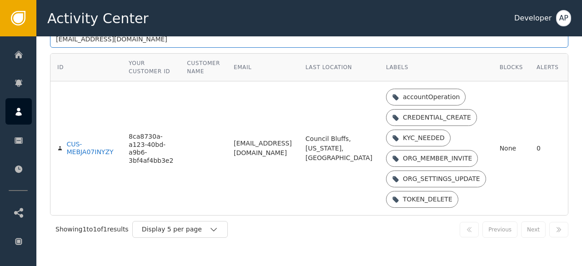
scroll to position [60, 0]
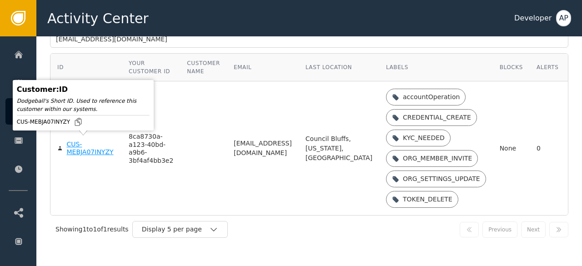
click at [79, 146] on div "CUS-MEBJA07INYZY" at bounding box center [90, 149] width 49 height 16
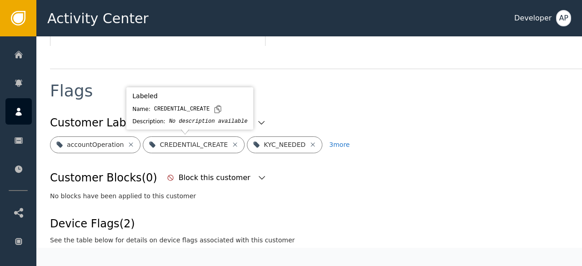
scroll to position [317, 0]
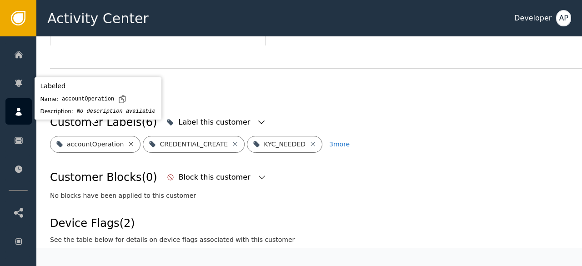
click at [129, 142] on icon at bounding box center [131, 144] width 4 height 4
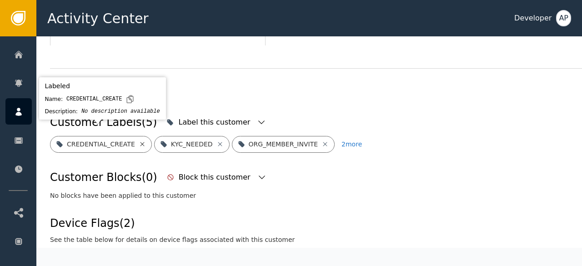
click at [139, 141] on icon at bounding box center [142, 144] width 7 height 7
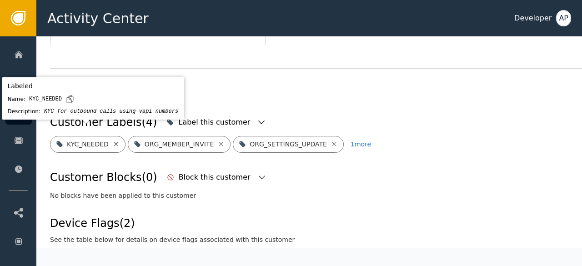
click at [113, 141] on icon at bounding box center [115, 144] width 7 height 7
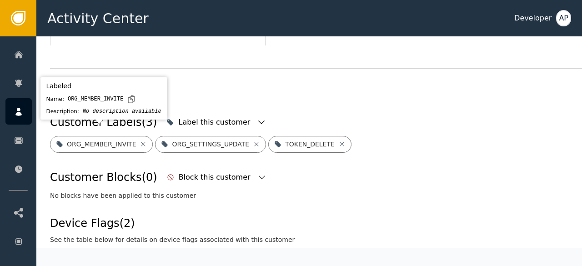
click at [142, 136] on div "ORG_MEMBER_INVITE" at bounding box center [101, 144] width 103 height 17
click at [141, 142] on icon at bounding box center [143, 144] width 4 height 4
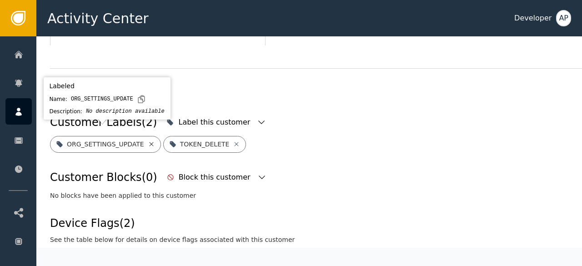
click at [149, 142] on icon at bounding box center [151, 144] width 4 height 4
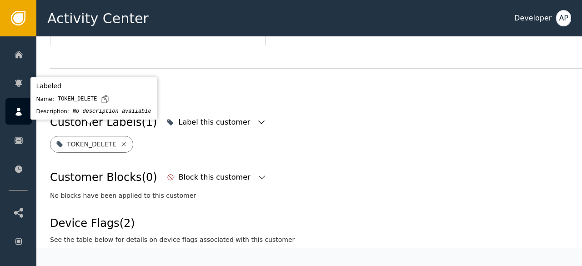
click at [120, 141] on icon at bounding box center [123, 144] width 7 height 7
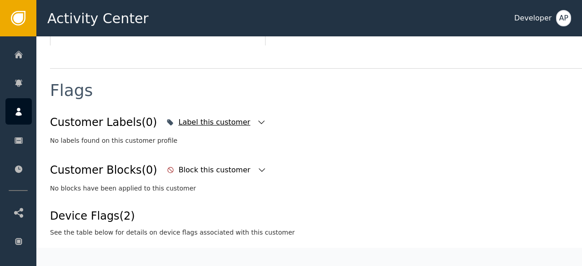
click at [257, 118] on icon "button" at bounding box center [261, 122] width 9 height 9
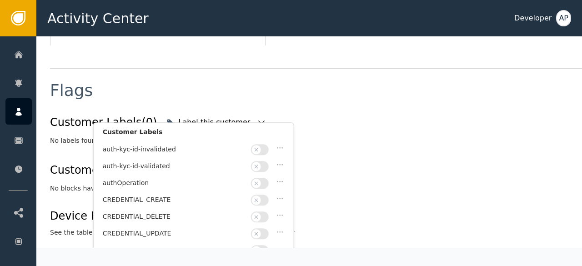
scroll to position [83, 0]
click at [266, 162] on button "button" at bounding box center [260, 166] width 18 height 11
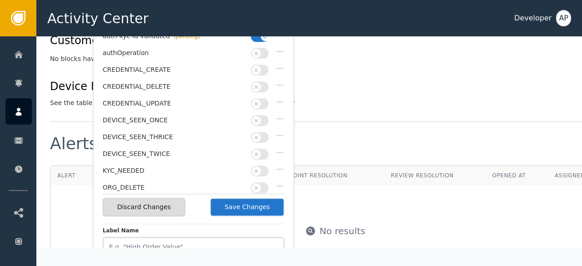
scroll to position [447, 0]
click at [236, 211] on button "Save Changes" at bounding box center [247, 206] width 75 height 19
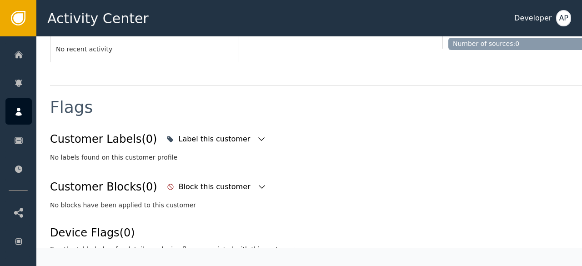
scroll to position [291, 0]
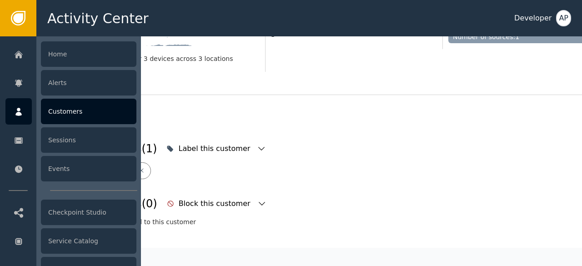
click at [55, 111] on div "Customers" at bounding box center [88, 111] width 95 height 25
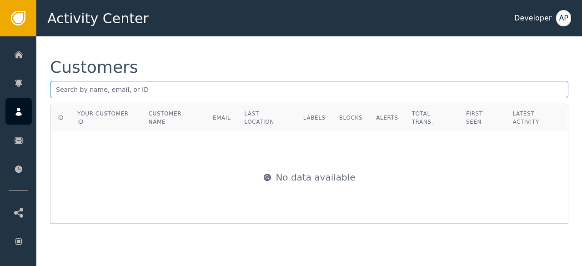
click at [60, 91] on input "text" at bounding box center [309, 89] width 518 height 17
paste input "[EMAIL_ADDRESS][DOMAIN_NAME]"
type input "[EMAIL_ADDRESS][DOMAIN_NAME]"
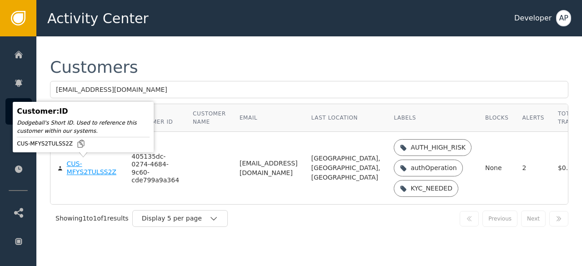
click at [72, 165] on div "CUS-MFYS2TULSS2Z" at bounding box center [92, 168] width 51 height 16
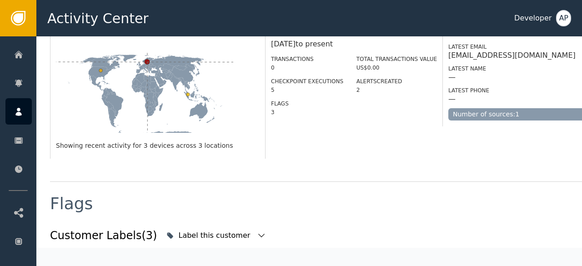
scroll to position [254, 0]
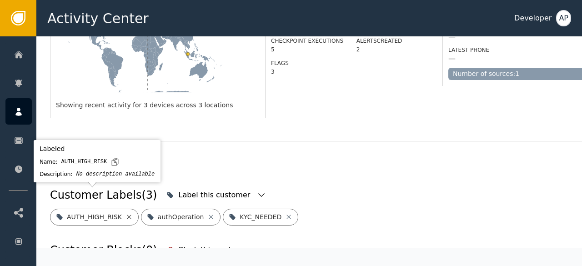
click at [125, 213] on icon at bounding box center [128, 216] width 7 height 7
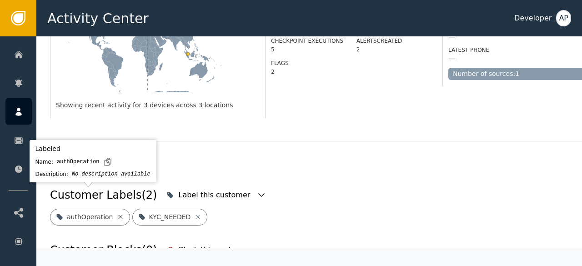
click at [117, 213] on icon at bounding box center [120, 216] width 7 height 7
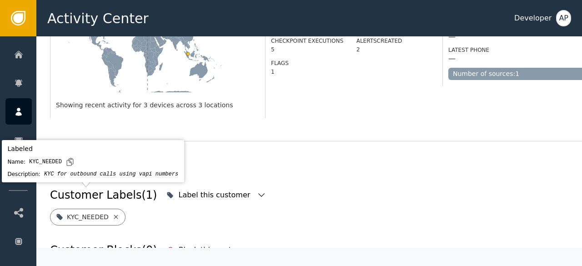
click at [114, 215] on icon at bounding box center [116, 217] width 4 height 4
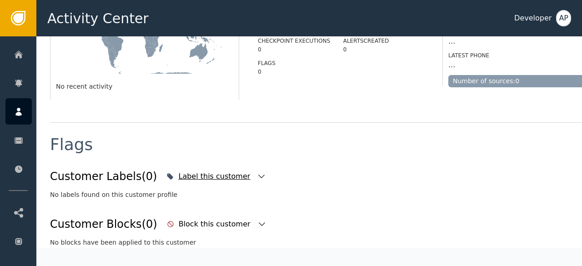
click at [257, 176] on icon "button" at bounding box center [261, 176] width 9 height 9
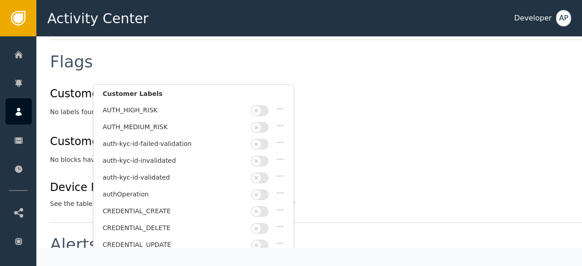
scroll to position [351, 0]
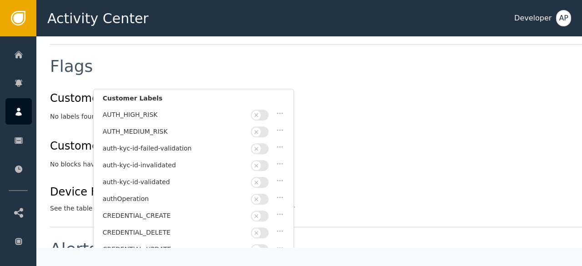
click at [266, 177] on div at bounding box center [261, 182] width 20 height 11
click at [266, 177] on button "button" at bounding box center [260, 182] width 18 height 11
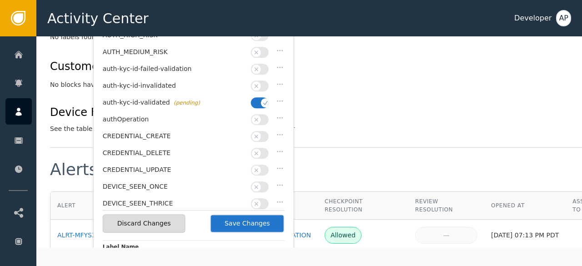
scroll to position [431, 0]
click at [244, 220] on button "Save Changes" at bounding box center [247, 223] width 75 height 19
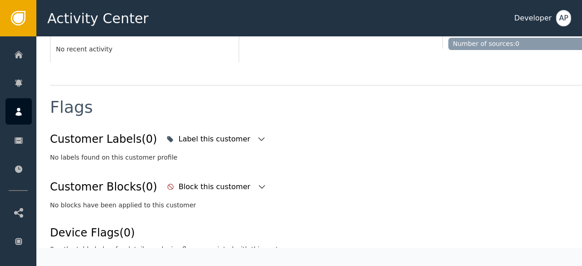
scroll to position [291, 0]
